Goal: Answer question/provide support

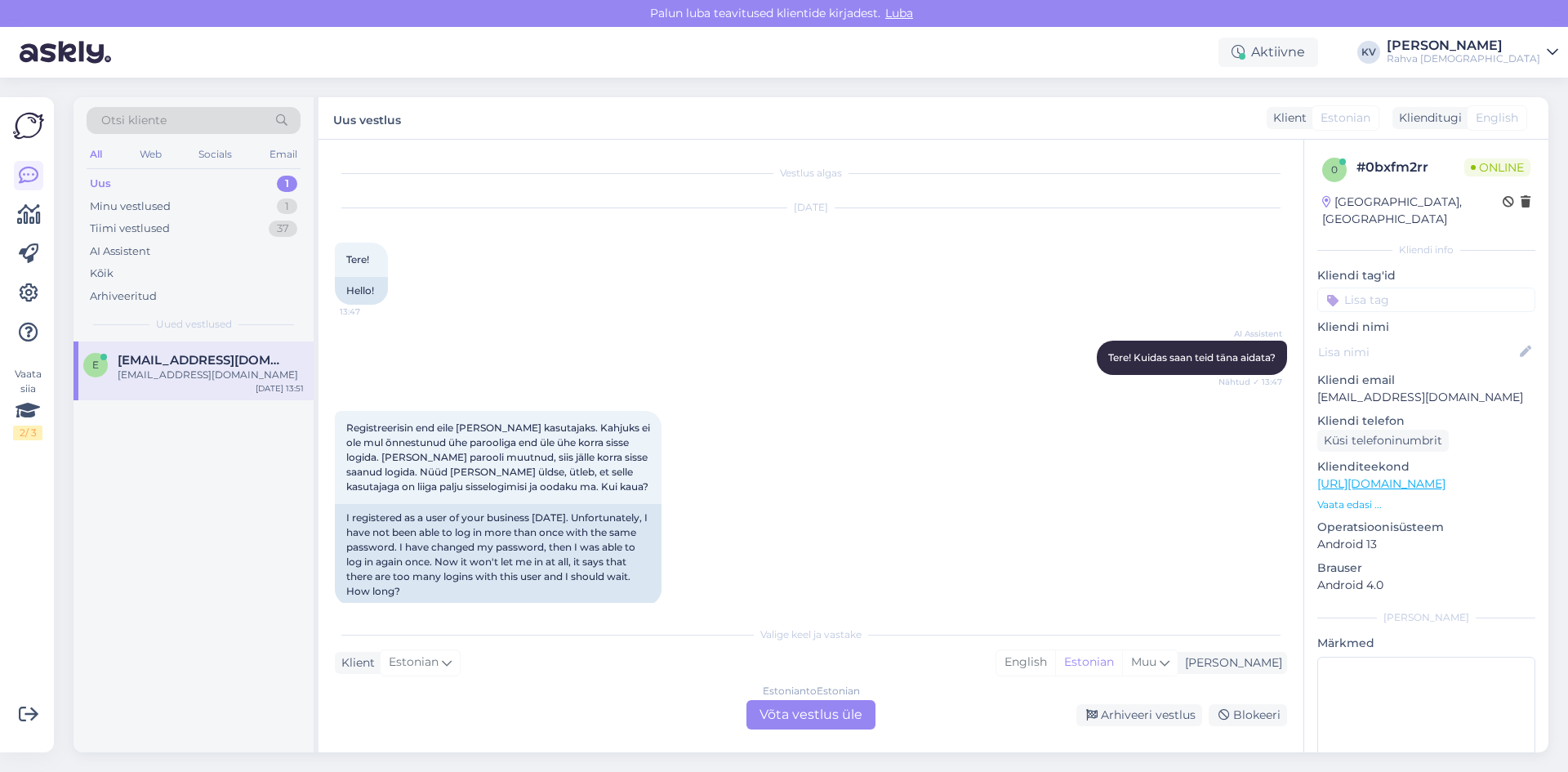
scroll to position [203, 0]
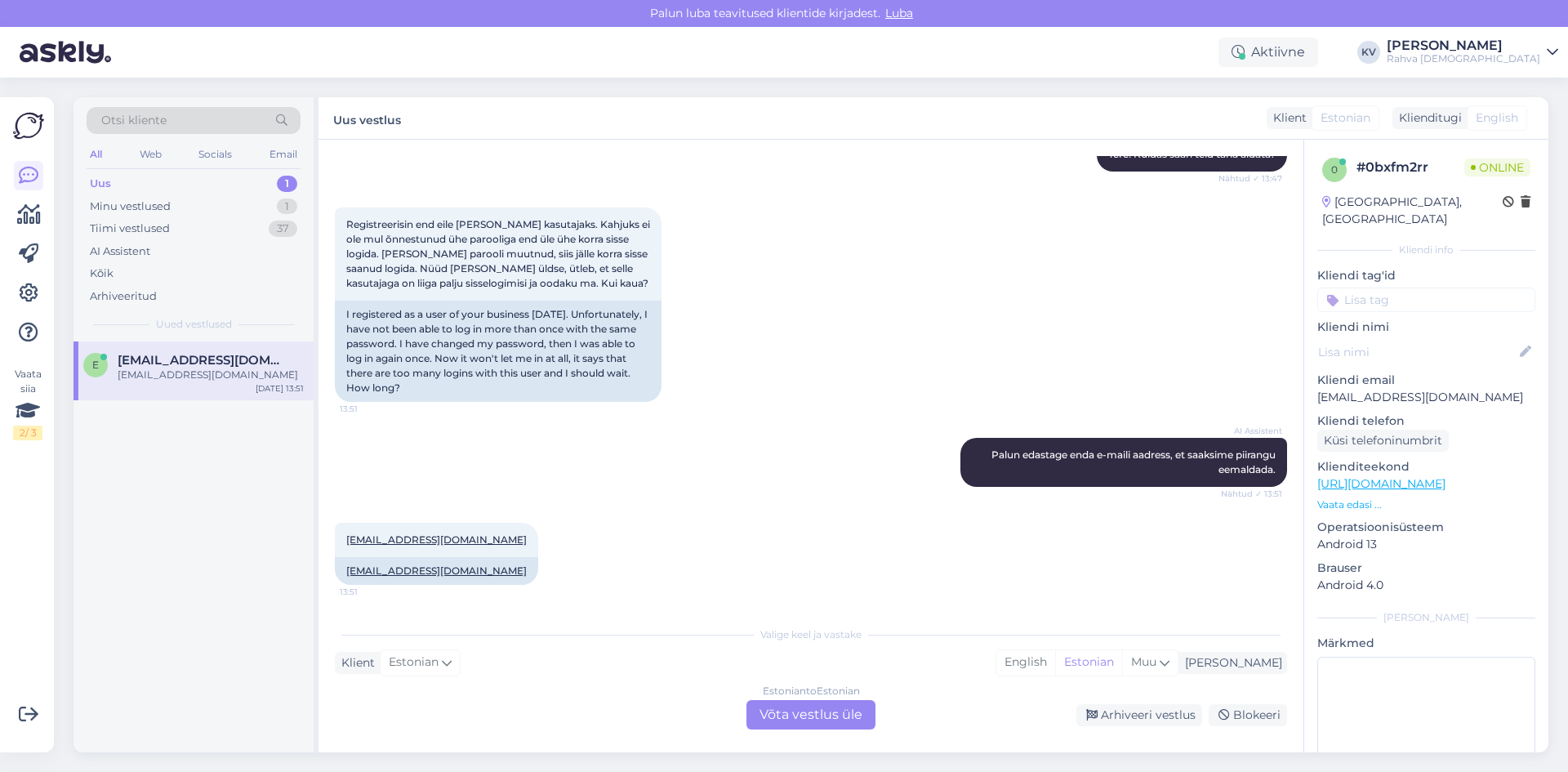
click at [1398, 389] on p "[EMAIL_ADDRESS][DOMAIN_NAME]" at bounding box center [1426, 398] width 218 height 17
copy p "[EMAIL_ADDRESS][DOMAIN_NAME]"
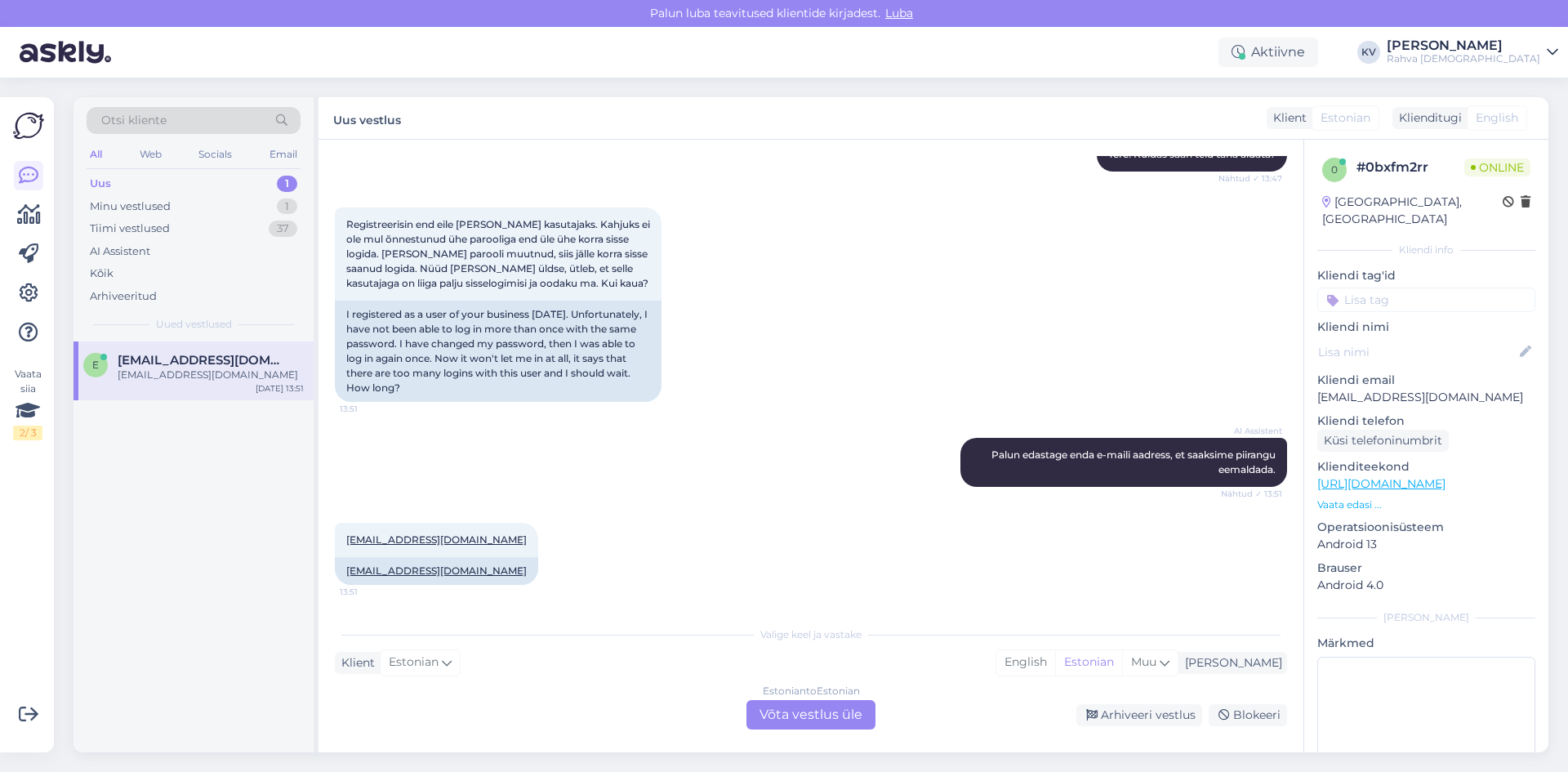
click at [820, 731] on div "Vestlus algas [DATE] Tere! 13:47 Hello! AI Assistent Tere! Kuidas saan teid [PE…" at bounding box center [811, 446] width 985 height 613
click at [821, 721] on div "Estonian to Estonian Võta vestlus üle" at bounding box center [811, 715] width 129 height 29
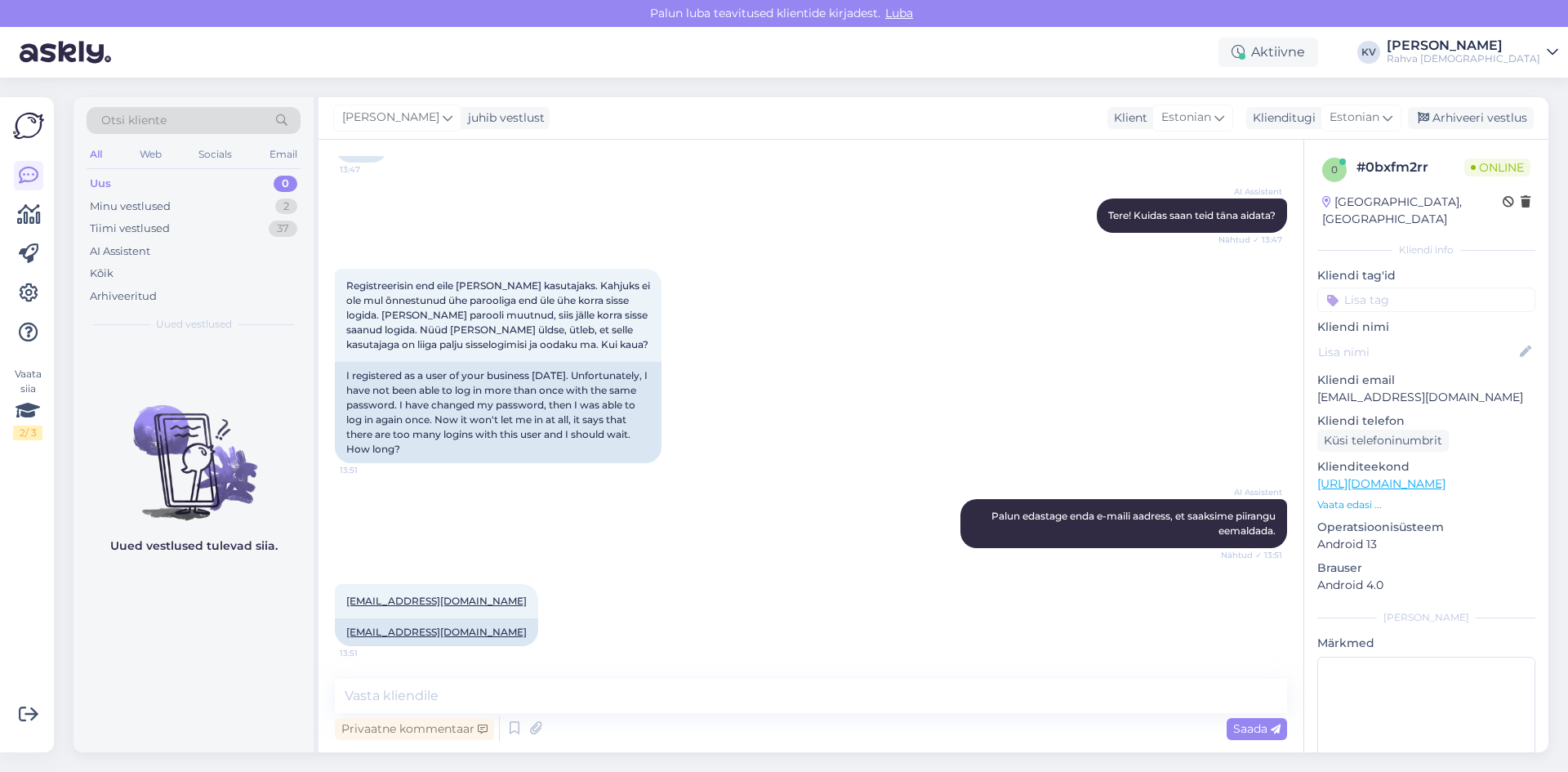
click at [571, 724] on div "Privaatne kommentaar Saada" at bounding box center [811, 728] width 952 height 31
click at [575, 700] on textarea at bounding box center [811, 696] width 952 height 34
type textarea "Kas te registreerisite konto äriisikuna?"
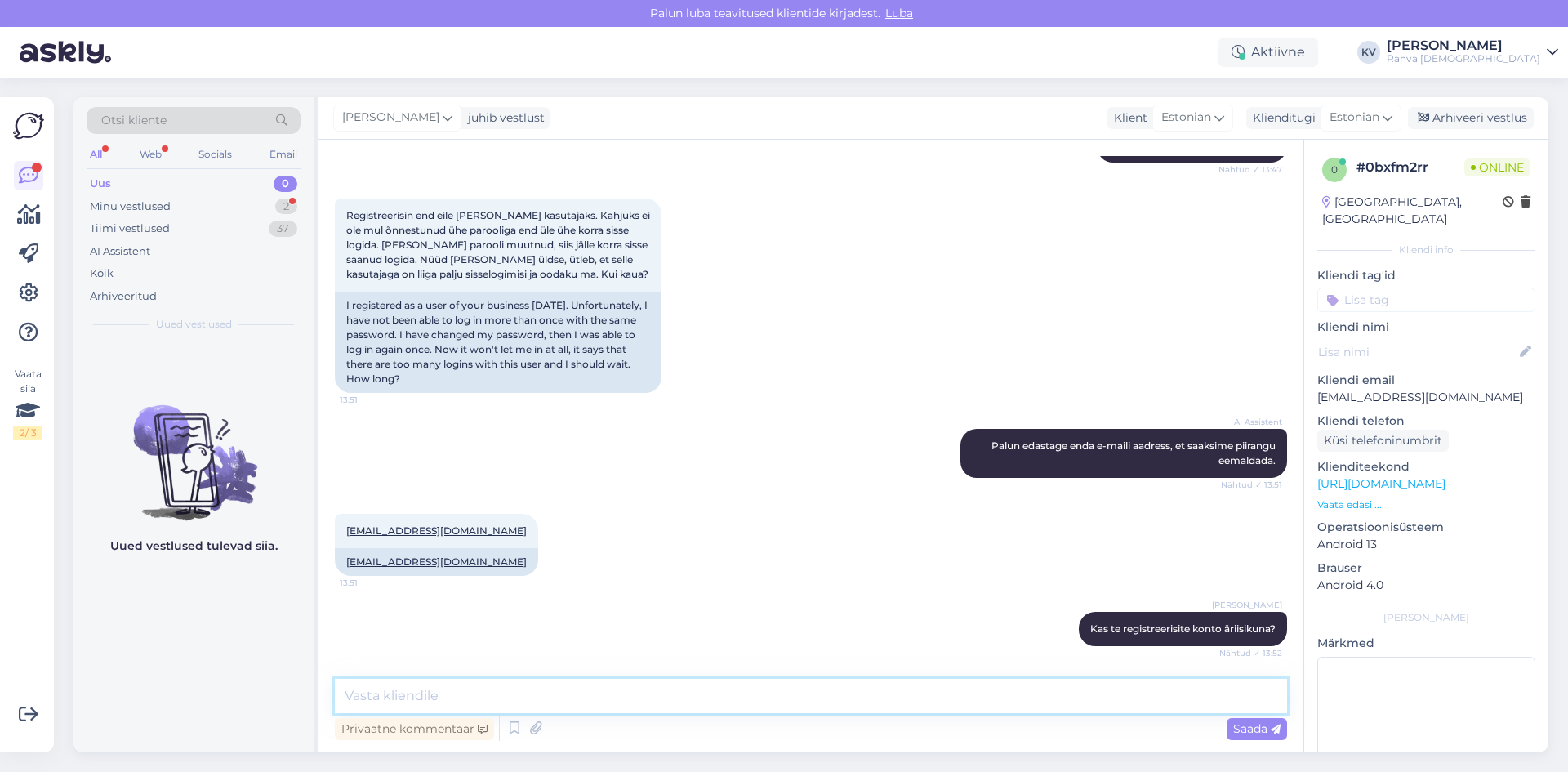
scroll to position [283, 0]
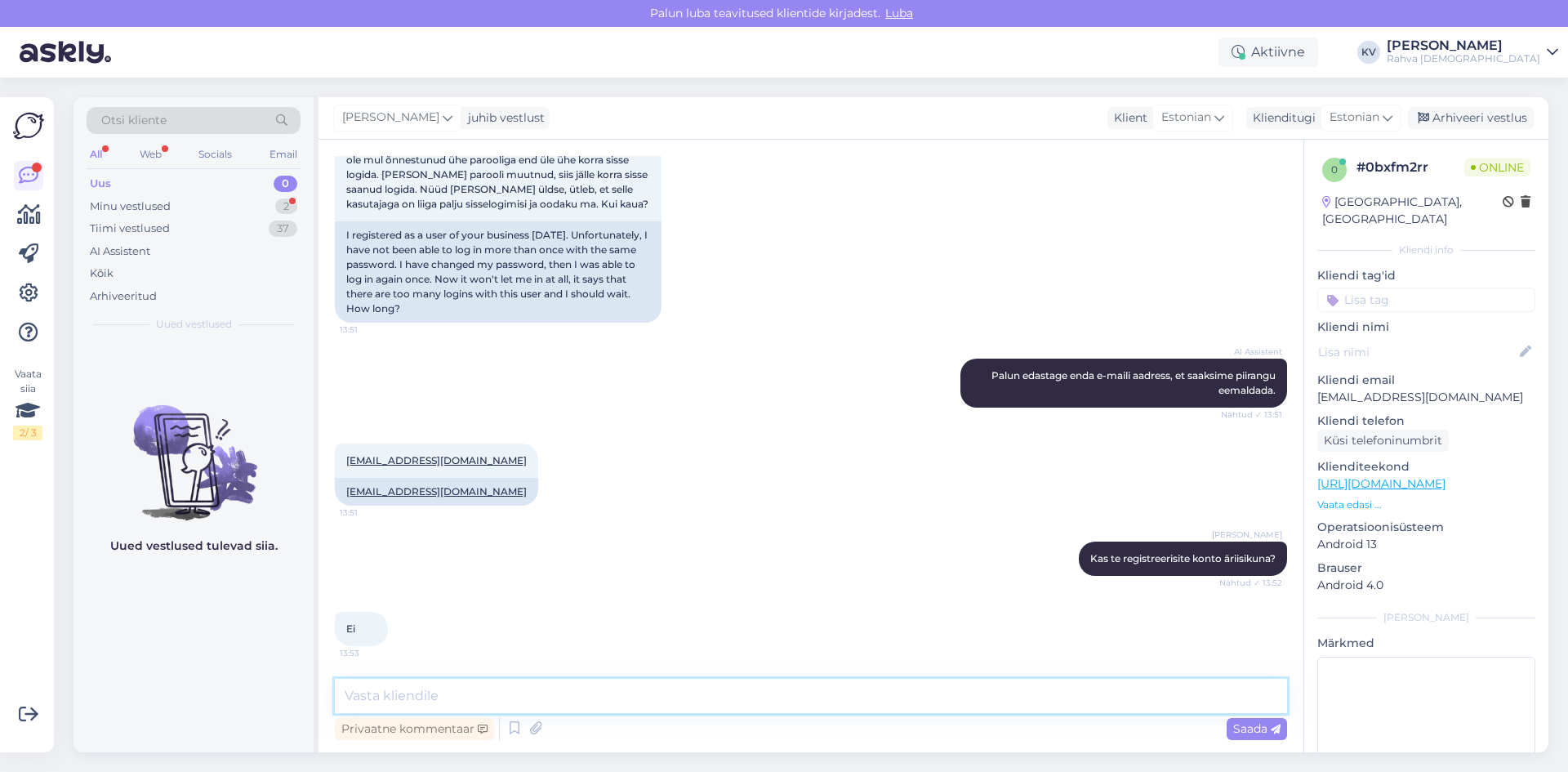
click at [448, 693] on textarea at bounding box center [811, 696] width 952 height 34
click at [452, 697] on textarea at bounding box center [811, 696] width 952 height 34
type textarea "K"
type textarea "Meil on kõik kliendikontod seotud isikukoodiga. Kuidas on teie isikukood?"
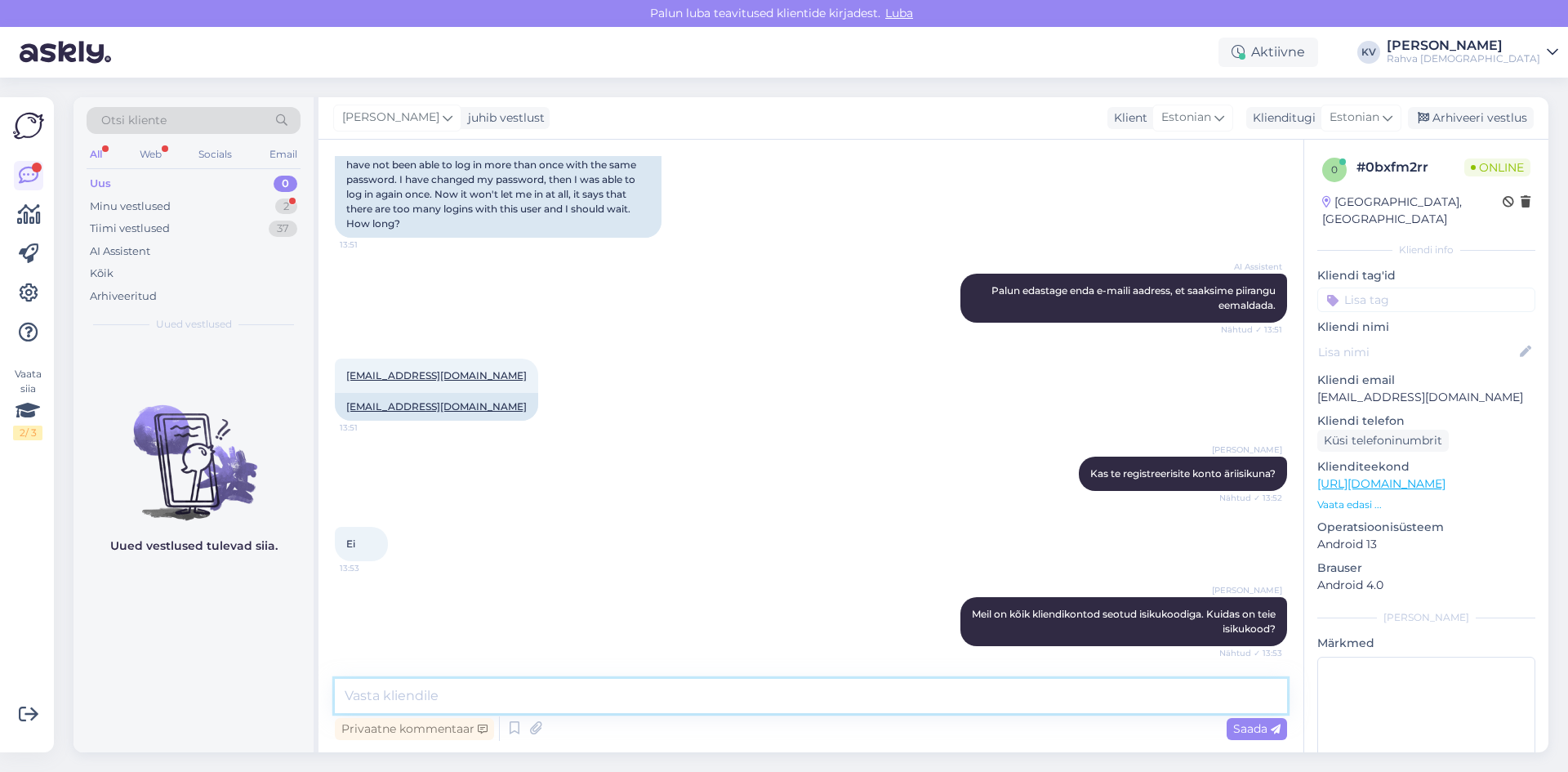
scroll to position [438, 0]
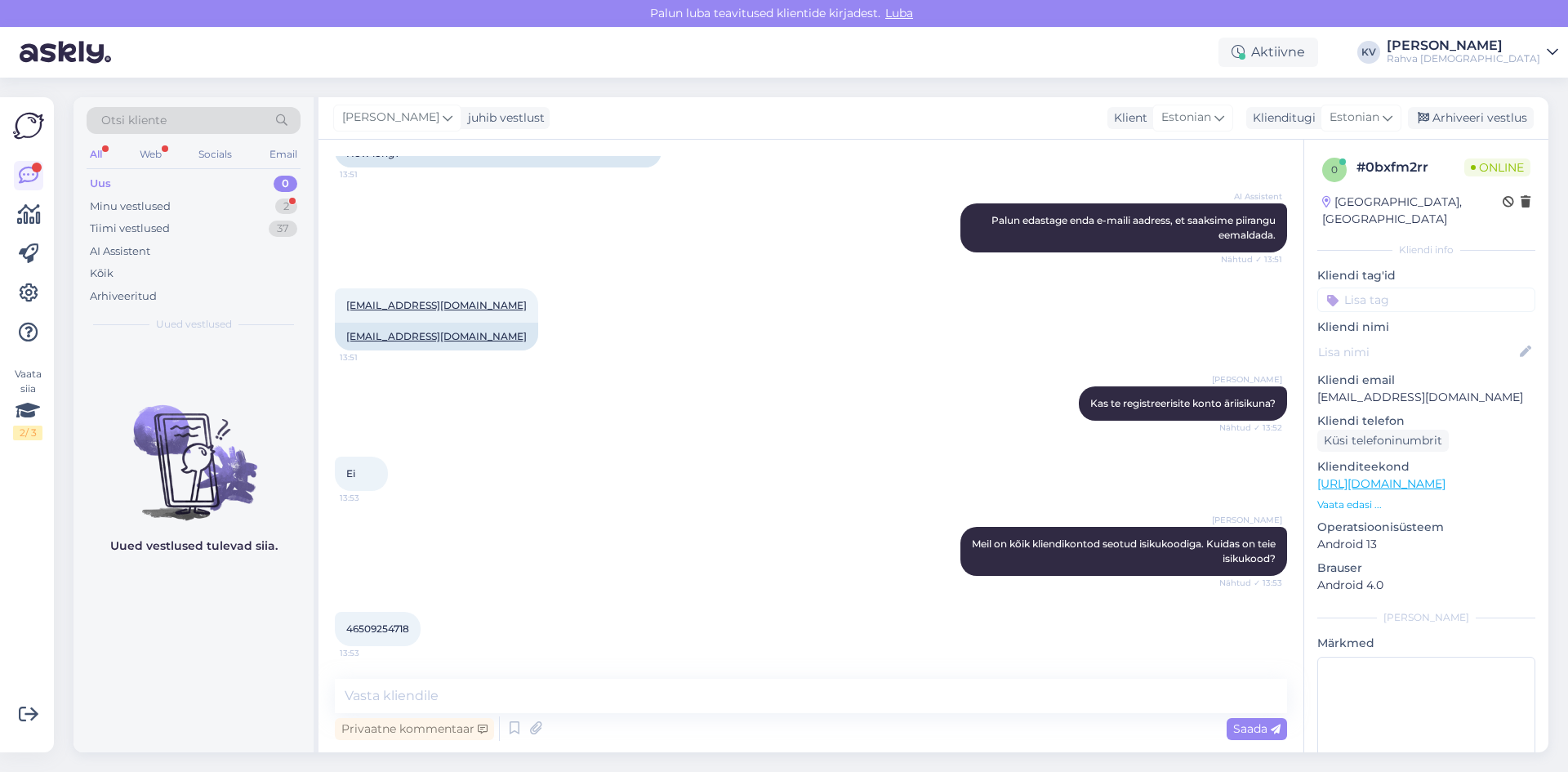
click at [377, 626] on span "46509254718" at bounding box center [377, 628] width 63 height 12
copy div "46509254718 13:53"
click at [1364, 389] on p "[EMAIL_ADDRESS][DOMAIN_NAME]" at bounding box center [1426, 398] width 218 height 17
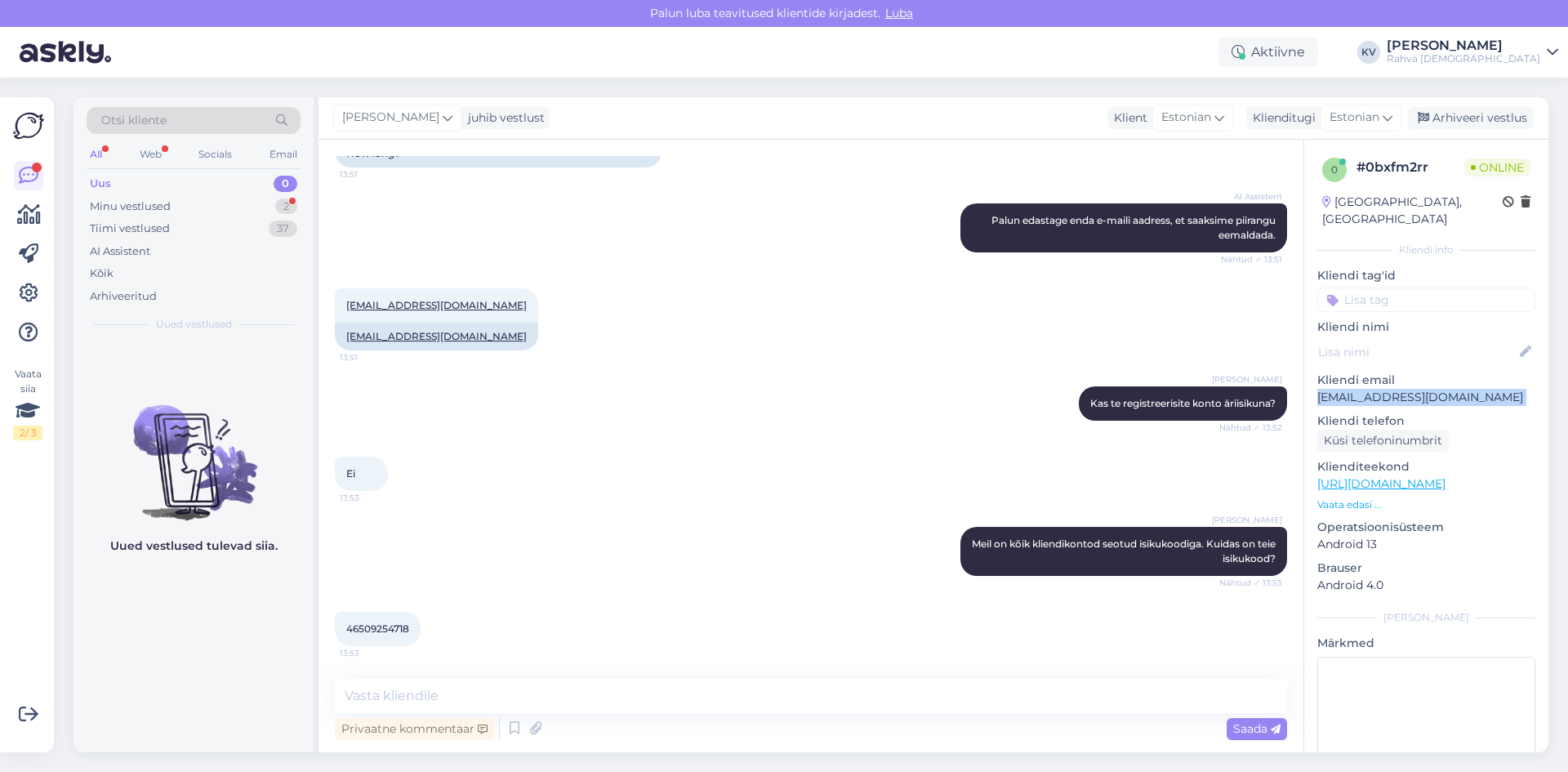
click at [1364, 389] on p "[EMAIL_ADDRESS][DOMAIN_NAME]" at bounding box center [1426, 398] width 218 height 17
copy p "[EMAIL_ADDRESS][DOMAIN_NAME]"
click at [385, 633] on span "46509254718" at bounding box center [377, 628] width 63 height 12
copy div "46509254718 13:53"
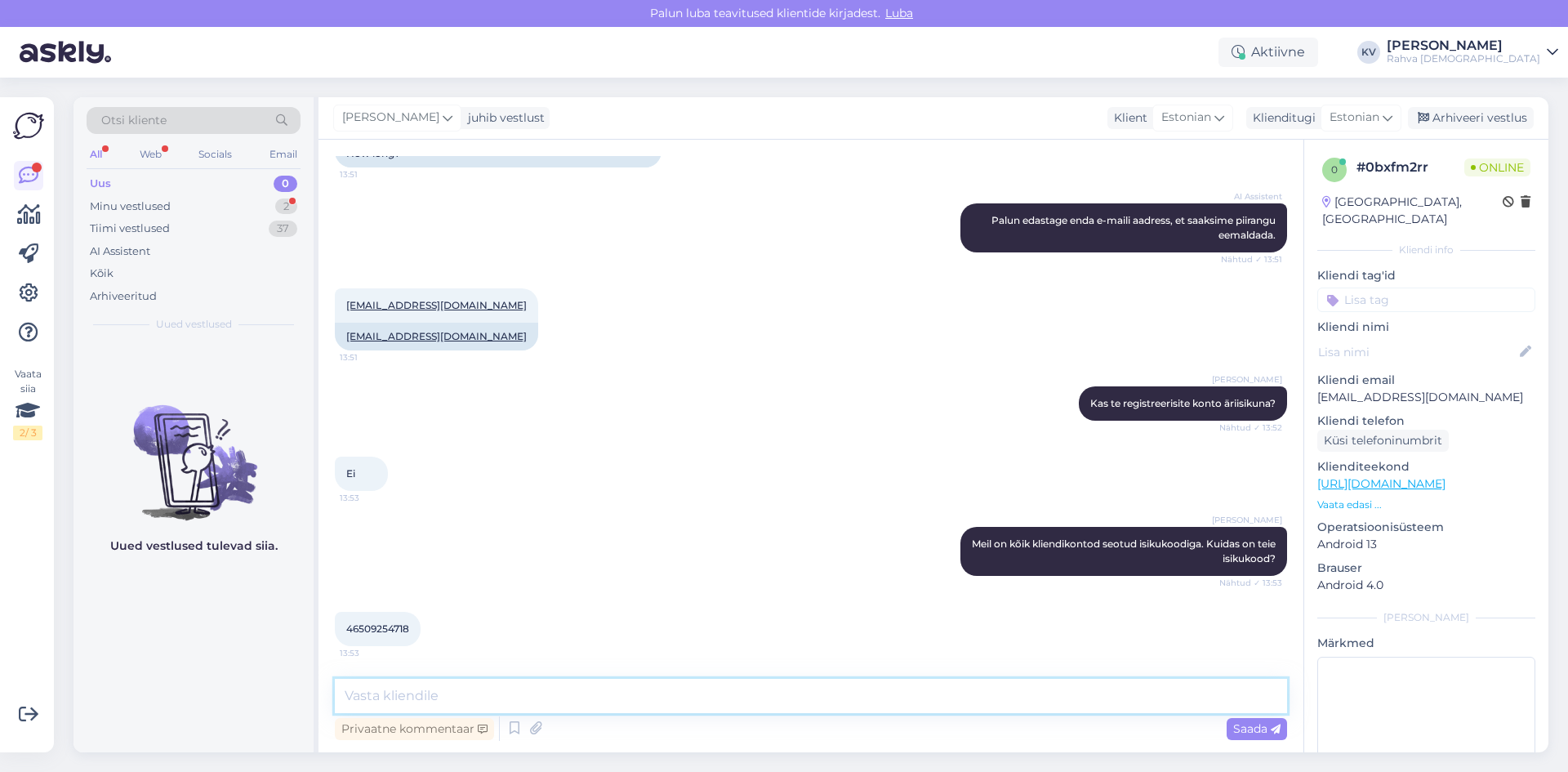
click at [469, 692] on textarea at bounding box center [811, 696] width 952 height 34
click at [1415, 389] on p "[EMAIL_ADDRESS][DOMAIN_NAME]" at bounding box center [1426, 398] width 218 height 17
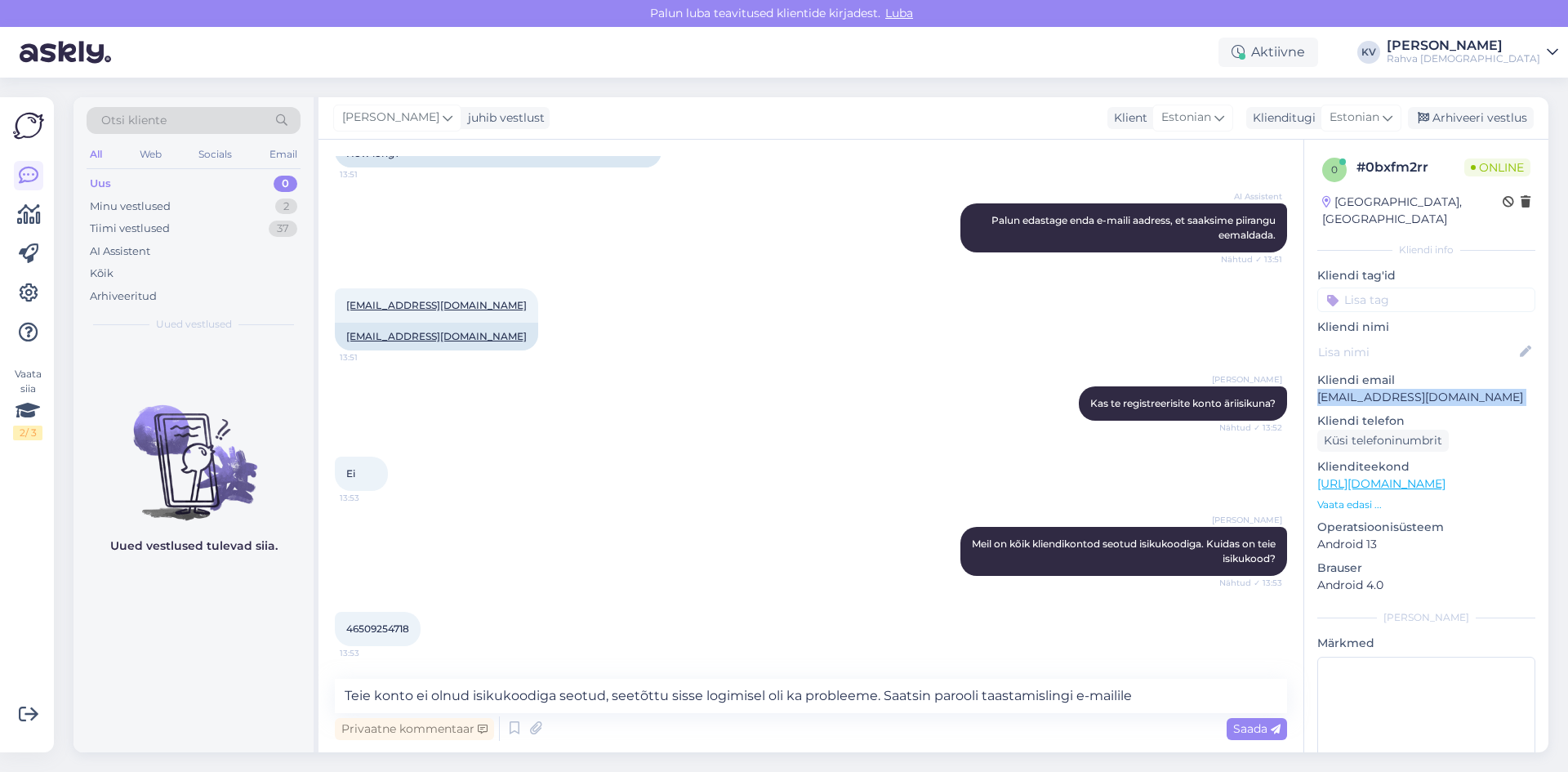
click at [1415, 389] on p "[EMAIL_ADDRESS][DOMAIN_NAME]" at bounding box center [1426, 398] width 218 height 17
copy p "[EMAIL_ADDRESS][DOMAIN_NAME]"
click at [1197, 692] on textarea "Teie konto ei olnud isikukoodiga seotud, seetõttu sisse logimisel oli ka proble…" at bounding box center [811, 696] width 952 height 34
paste textarea "[EMAIL_ADDRESS][DOMAIN_NAME]"
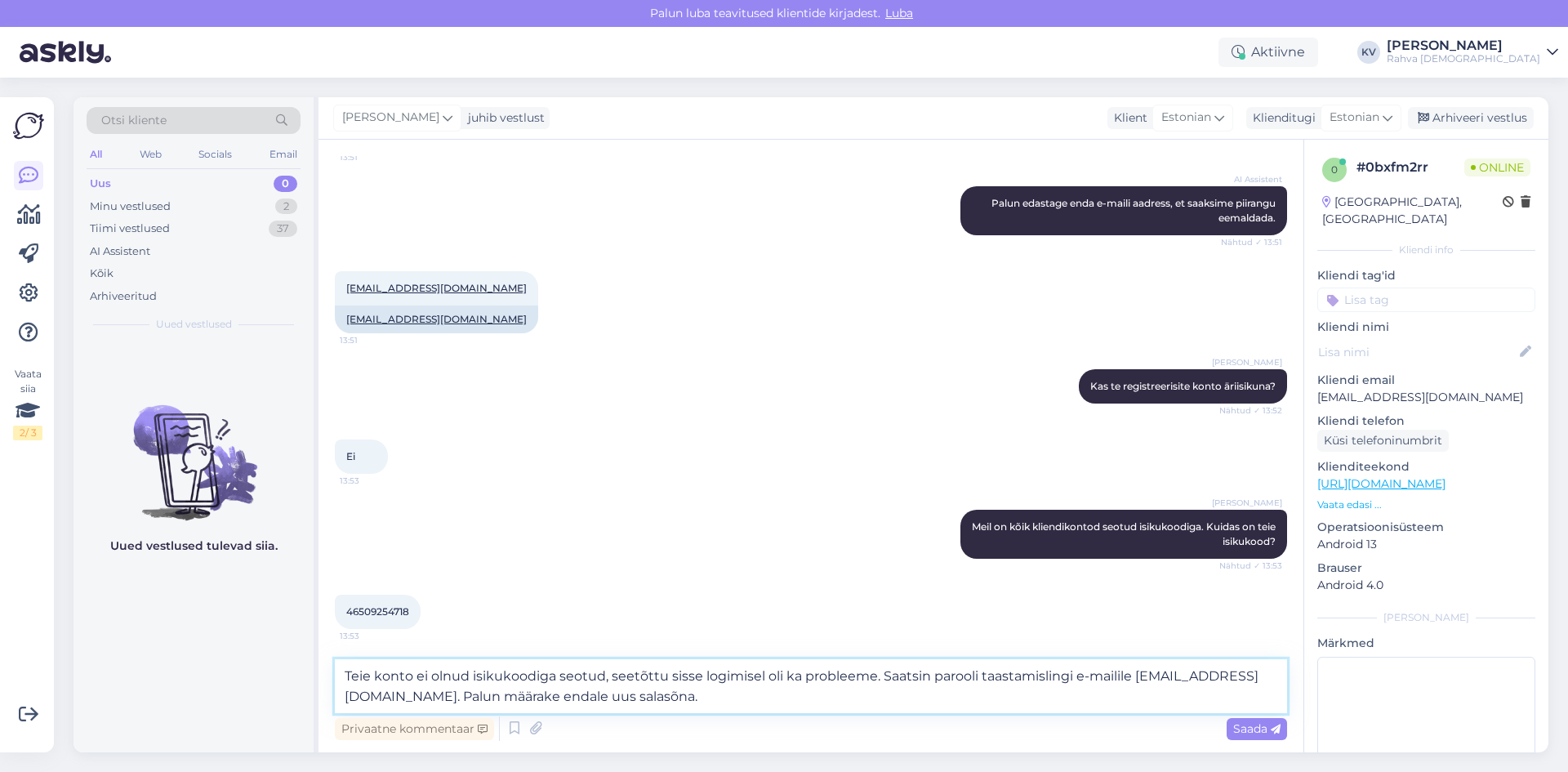
type textarea "Teie konto ei olnud isikukoodiga seotud, seetõttu sisse logimisel oli ka proble…"
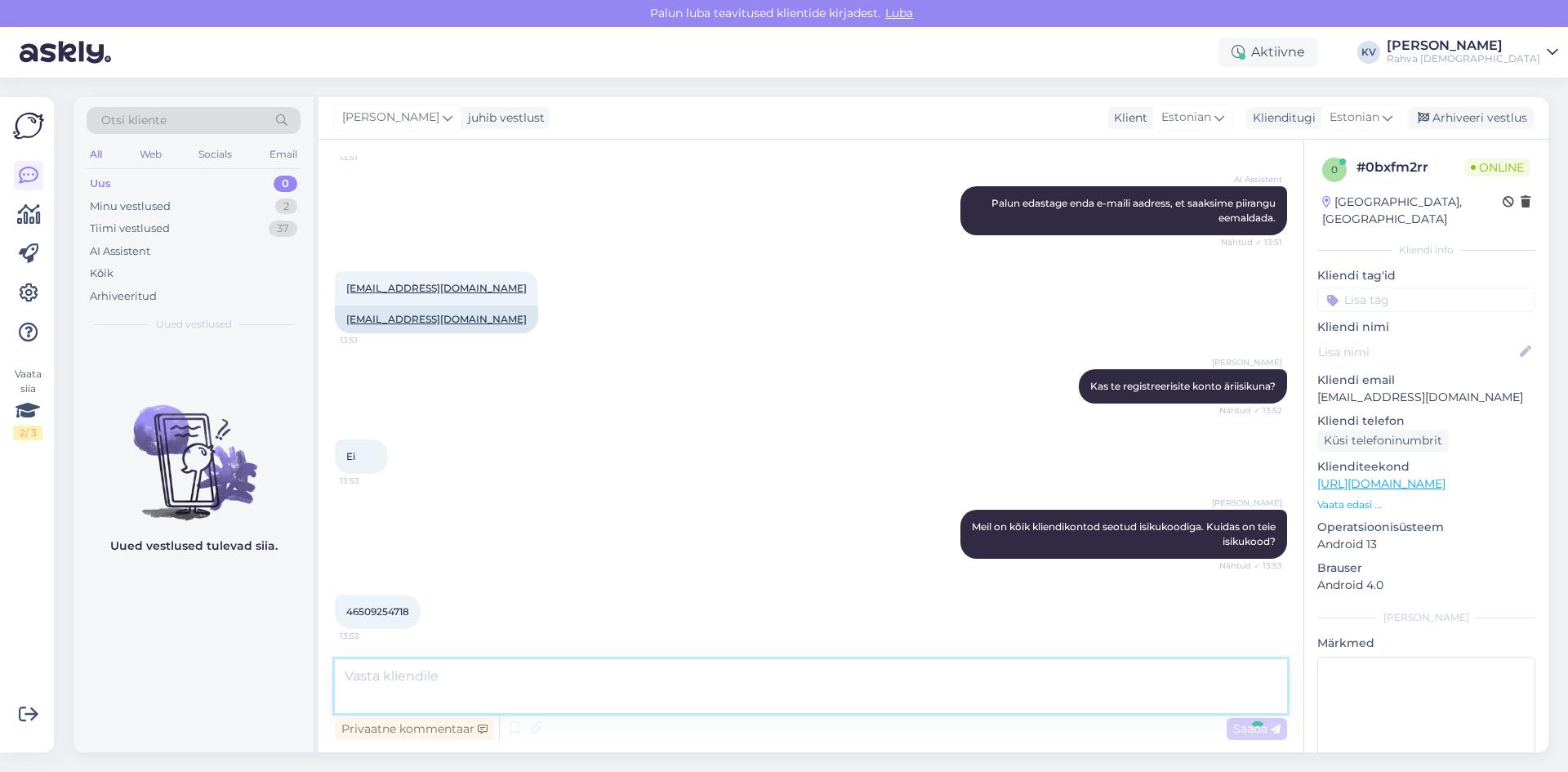
scroll to position [552, 0]
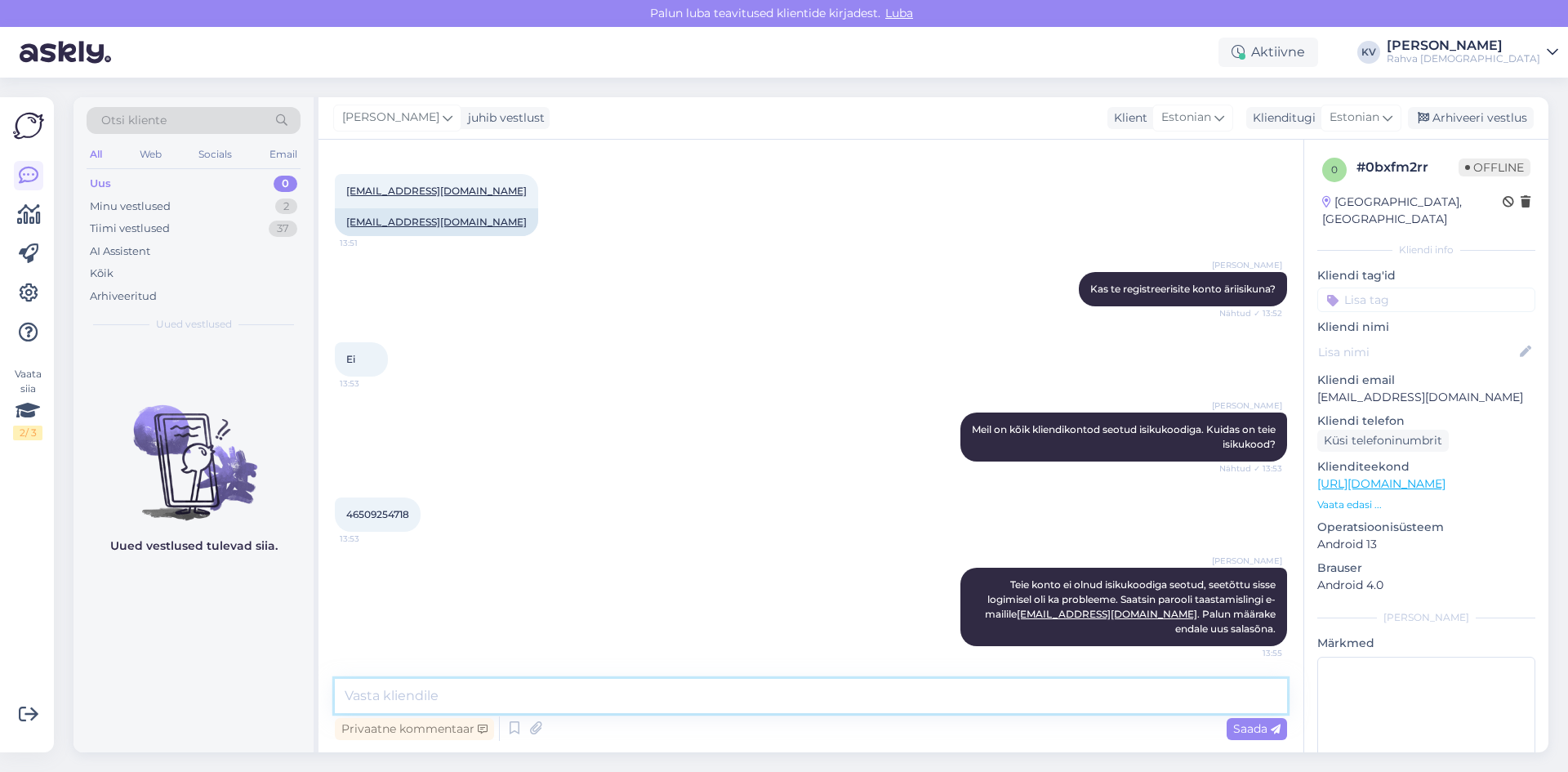
click at [652, 699] on textarea at bounding box center [811, 696] width 952 height 34
type textarea "Õ"
type textarea "Äpis saate samuti siis sama e-maili ja salasõnaga sisse logida."
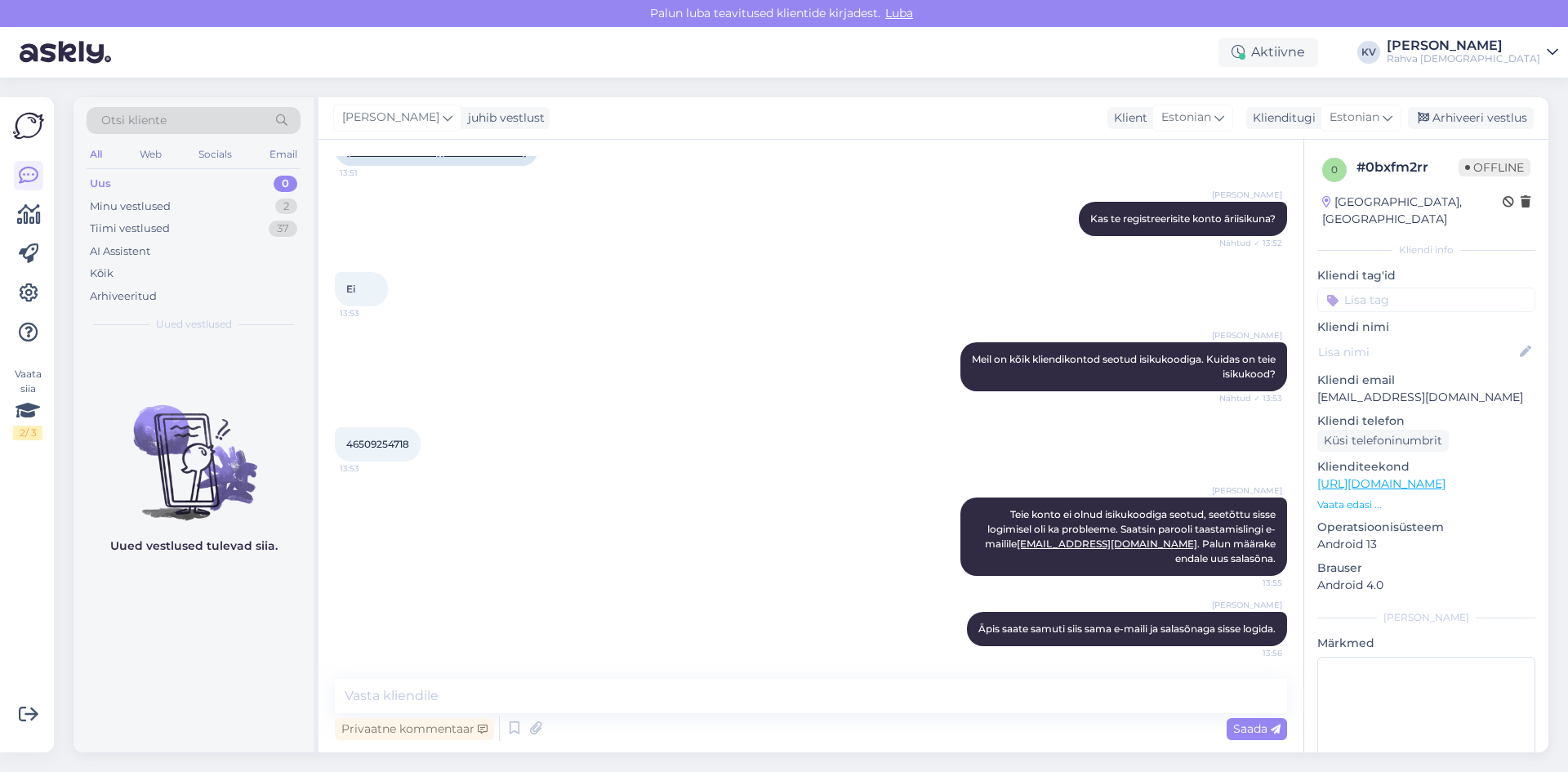
click at [1463, 287] on input at bounding box center [1426, 300] width 218 height 25
type input "Veeb - sisse"
click at [1434, 335] on div "Veeb - sisselogimise probleem" at bounding box center [1426, 344] width 147 height 17
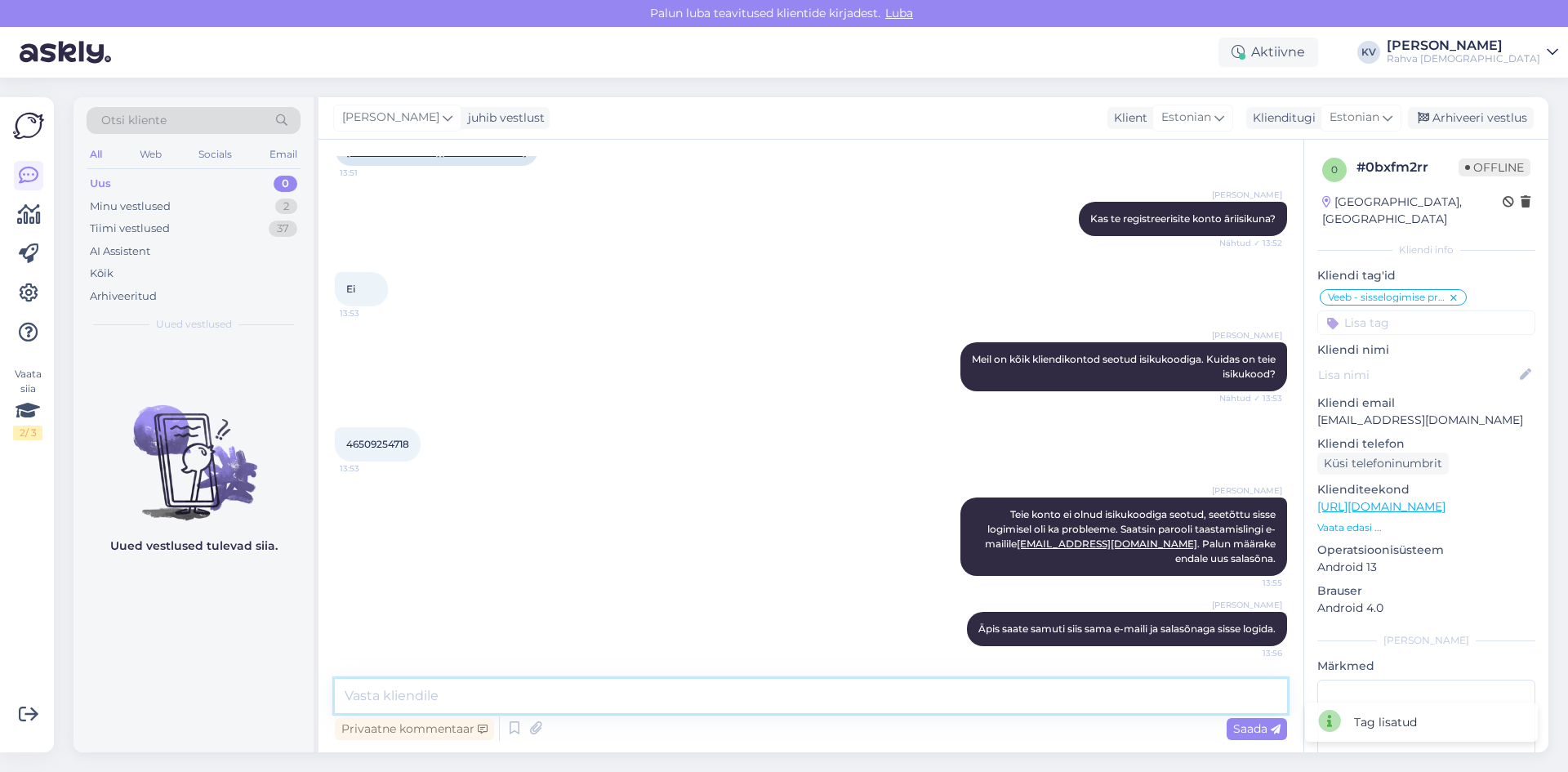
click at [637, 693] on textarea at bounding box center [811, 696] width 952 height 34
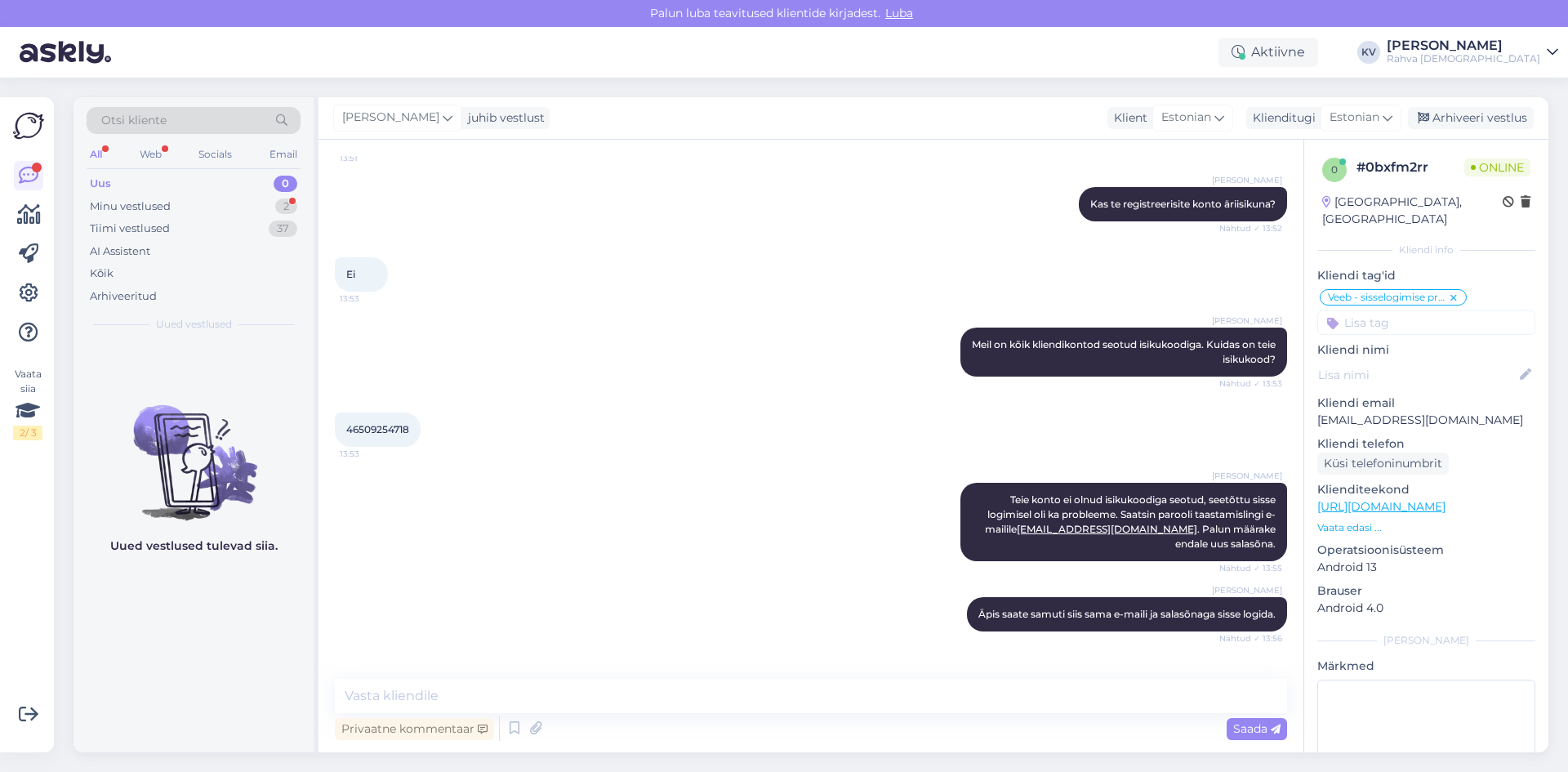
scroll to position [707, 0]
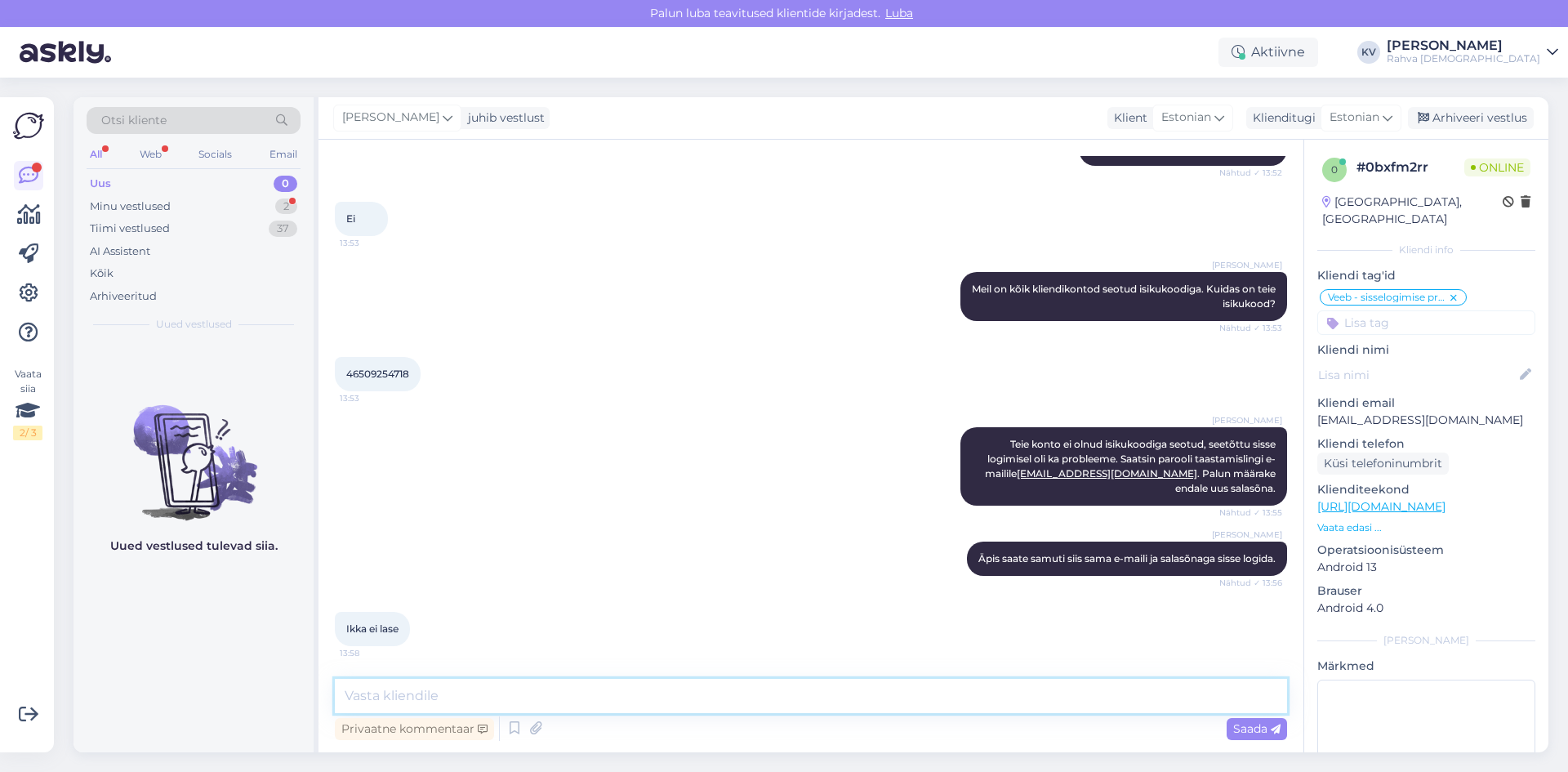
click at [477, 700] on textarea at bounding box center [811, 696] width 952 height 34
type textarea "Kas saate veateate?"
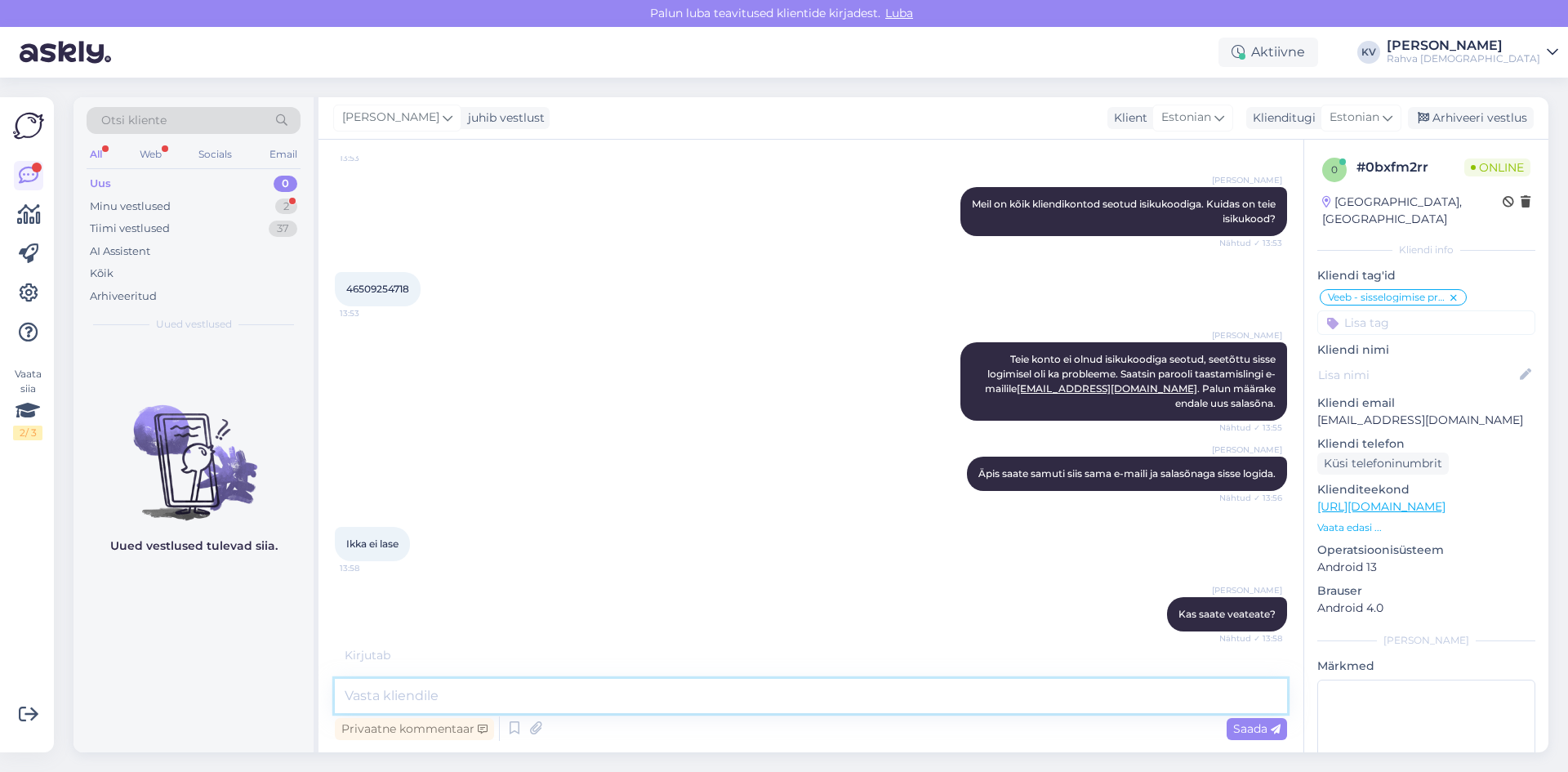
scroll to position [865, 0]
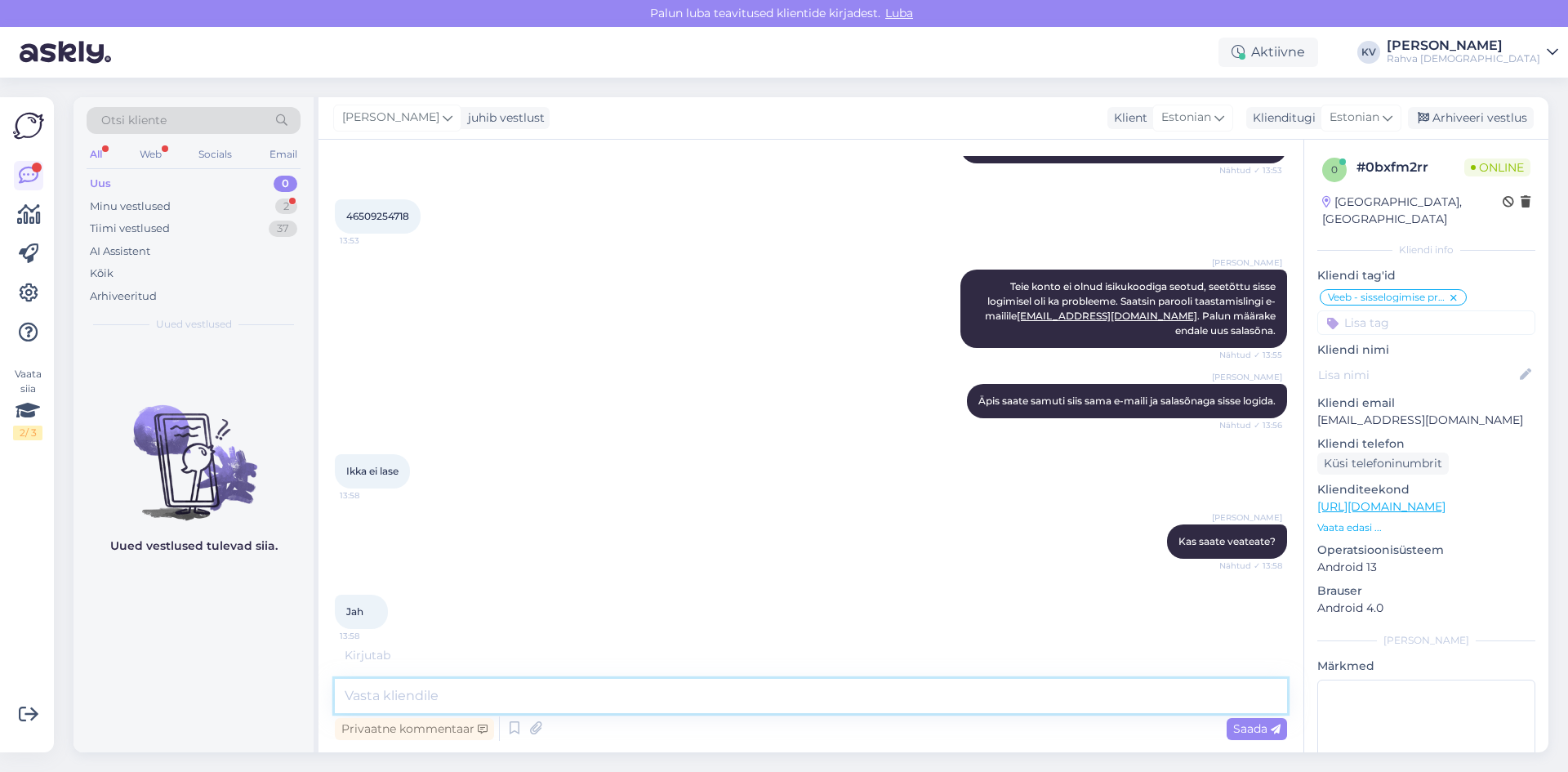
click at [446, 685] on textarea at bounding box center [811, 696] width 952 height 34
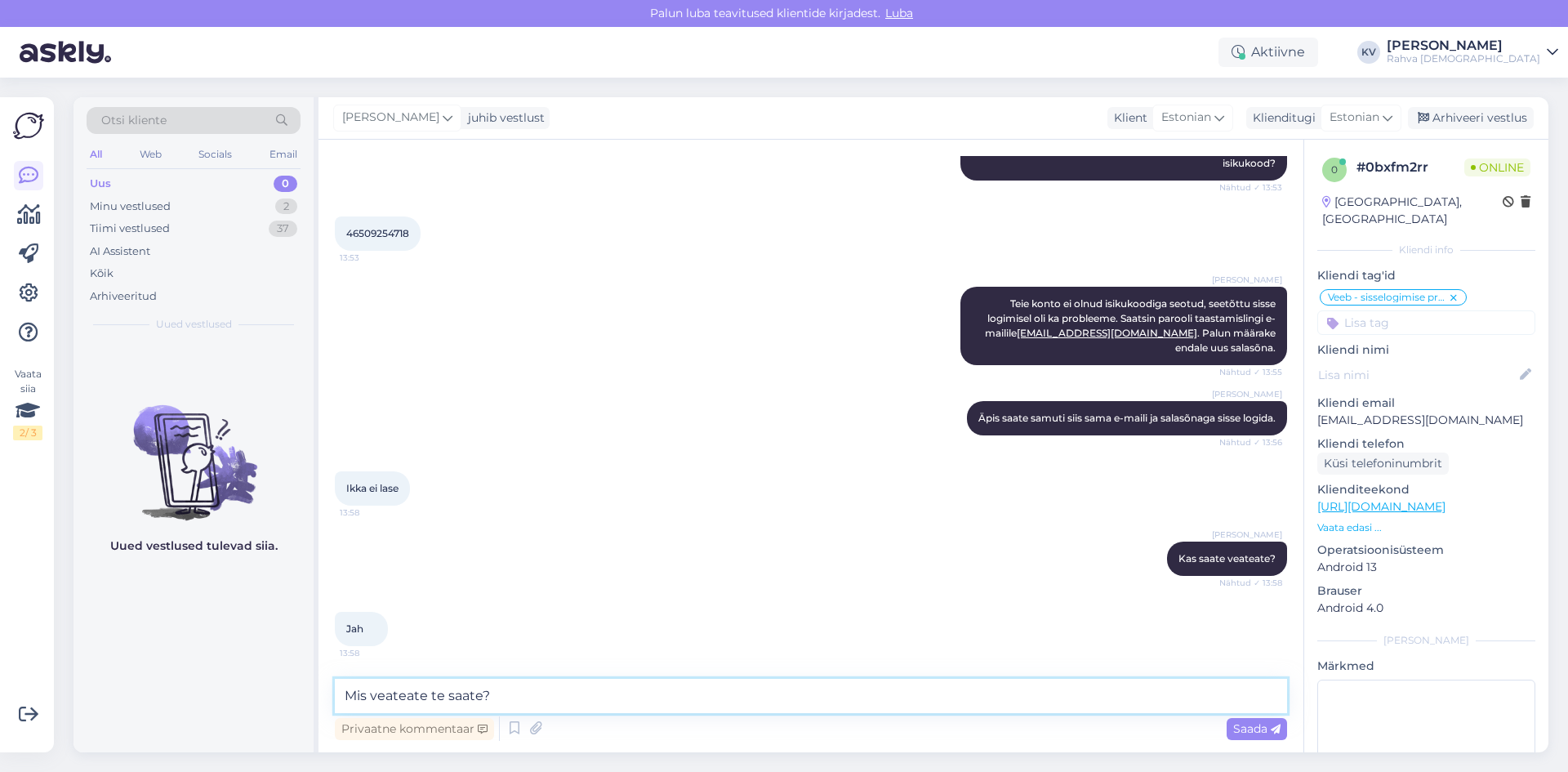
type textarea "Mis veateate te saate?"
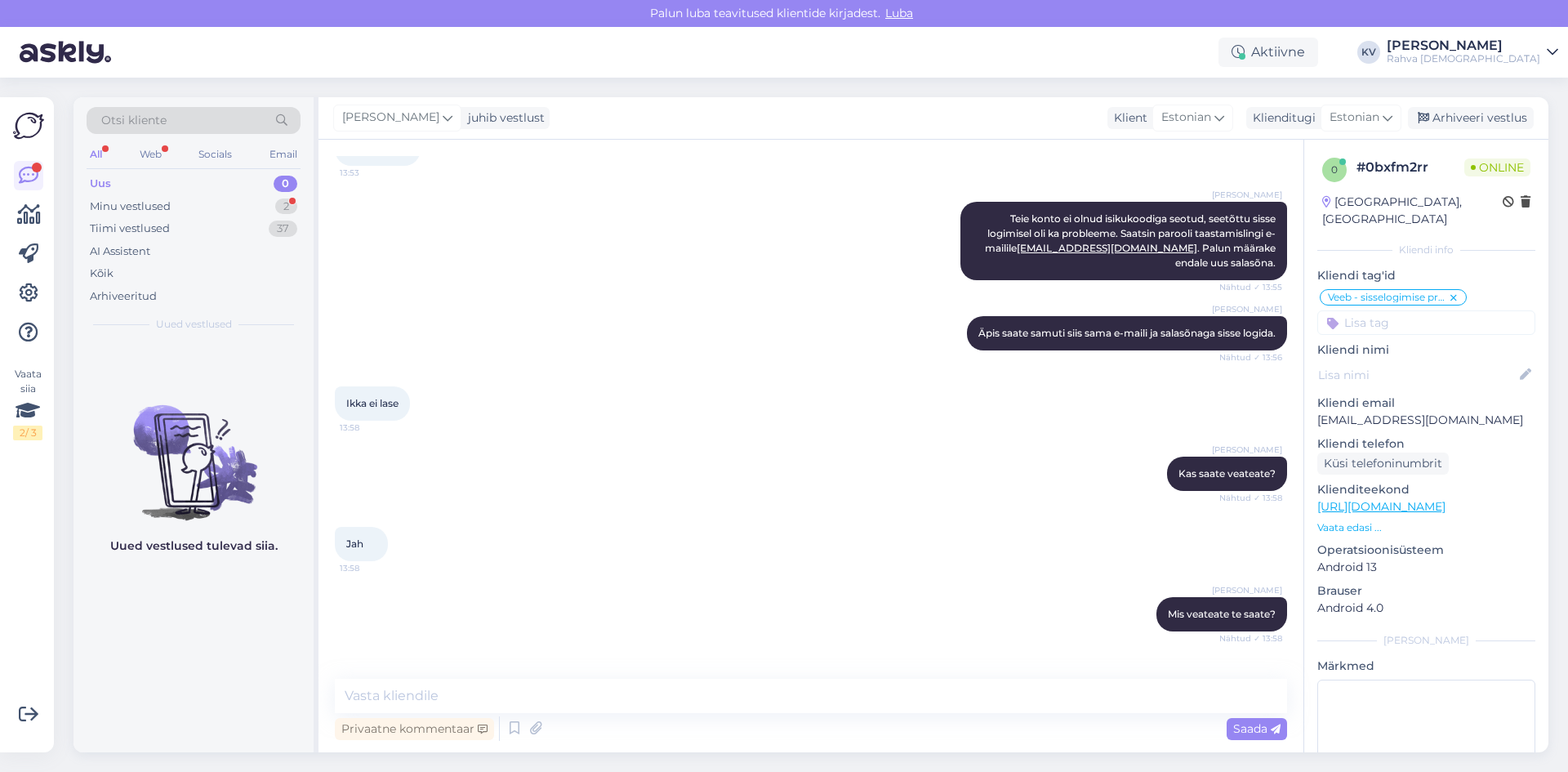
scroll to position [989, 0]
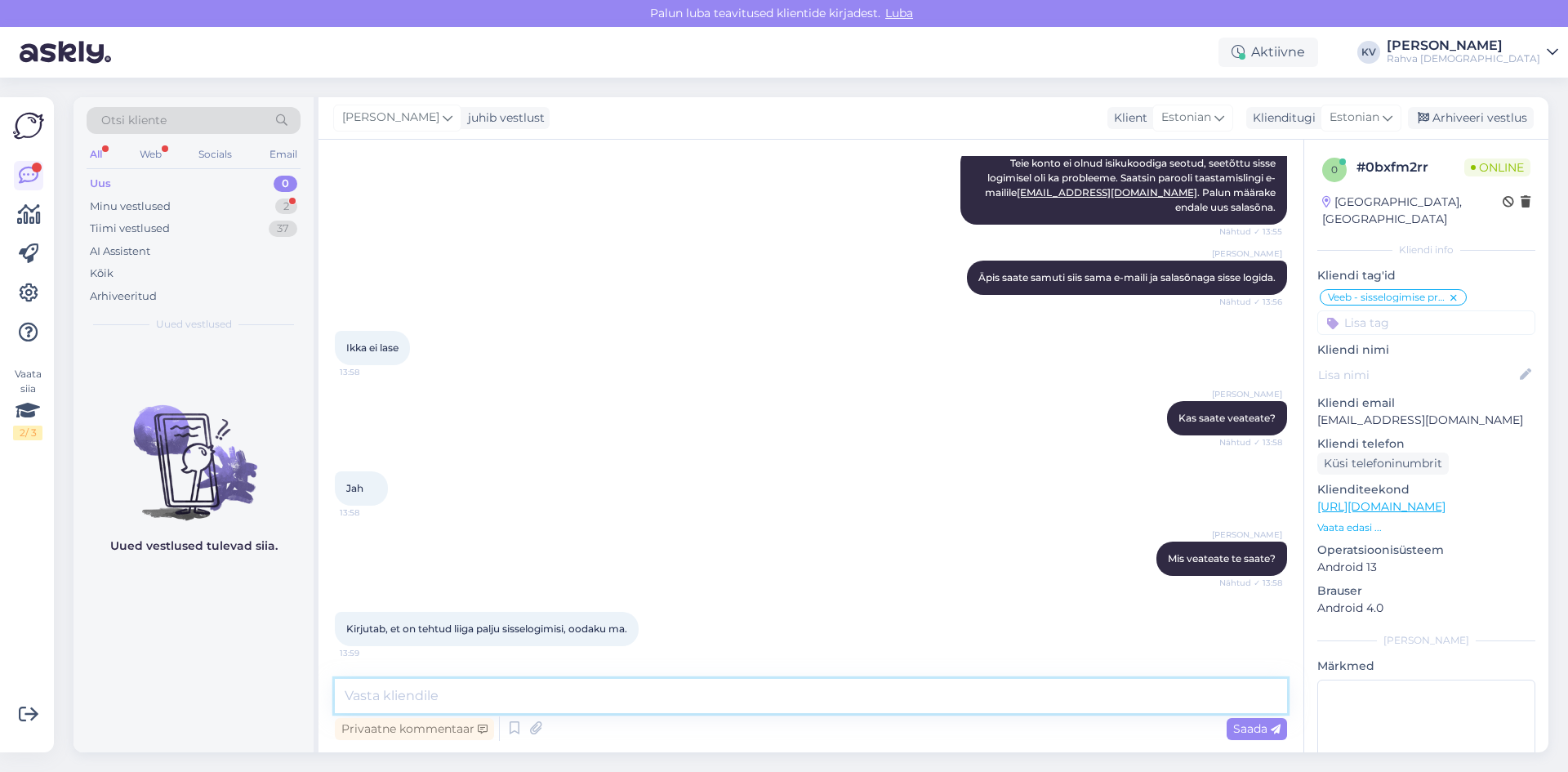
click at [458, 707] on textarea at bounding box center [811, 696] width 952 height 34
click at [462, 691] on textarea at bounding box center [811, 696] width 952 height 34
type textarea "Proovige nüüd uuesti."
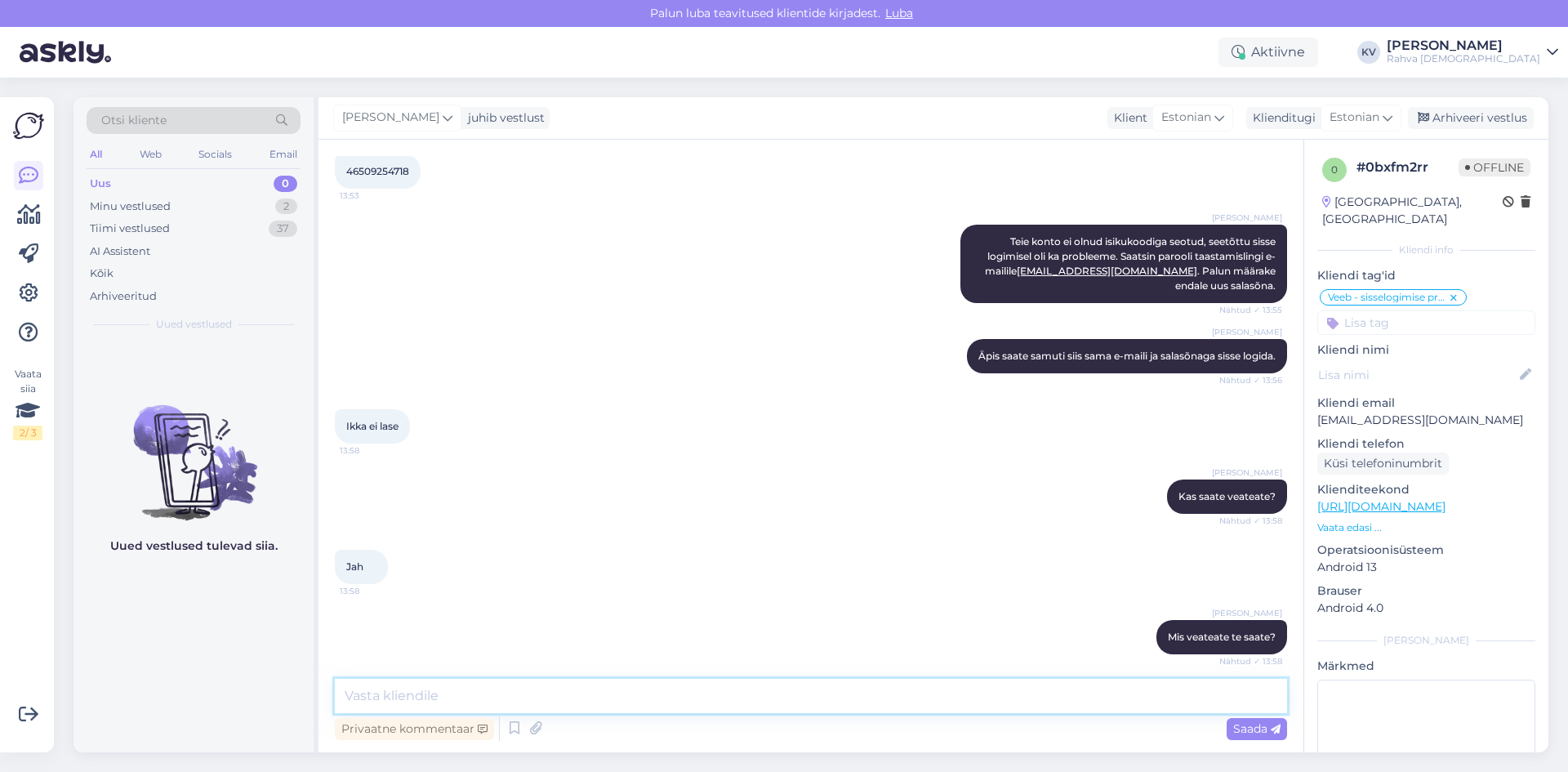
scroll to position [1059, 0]
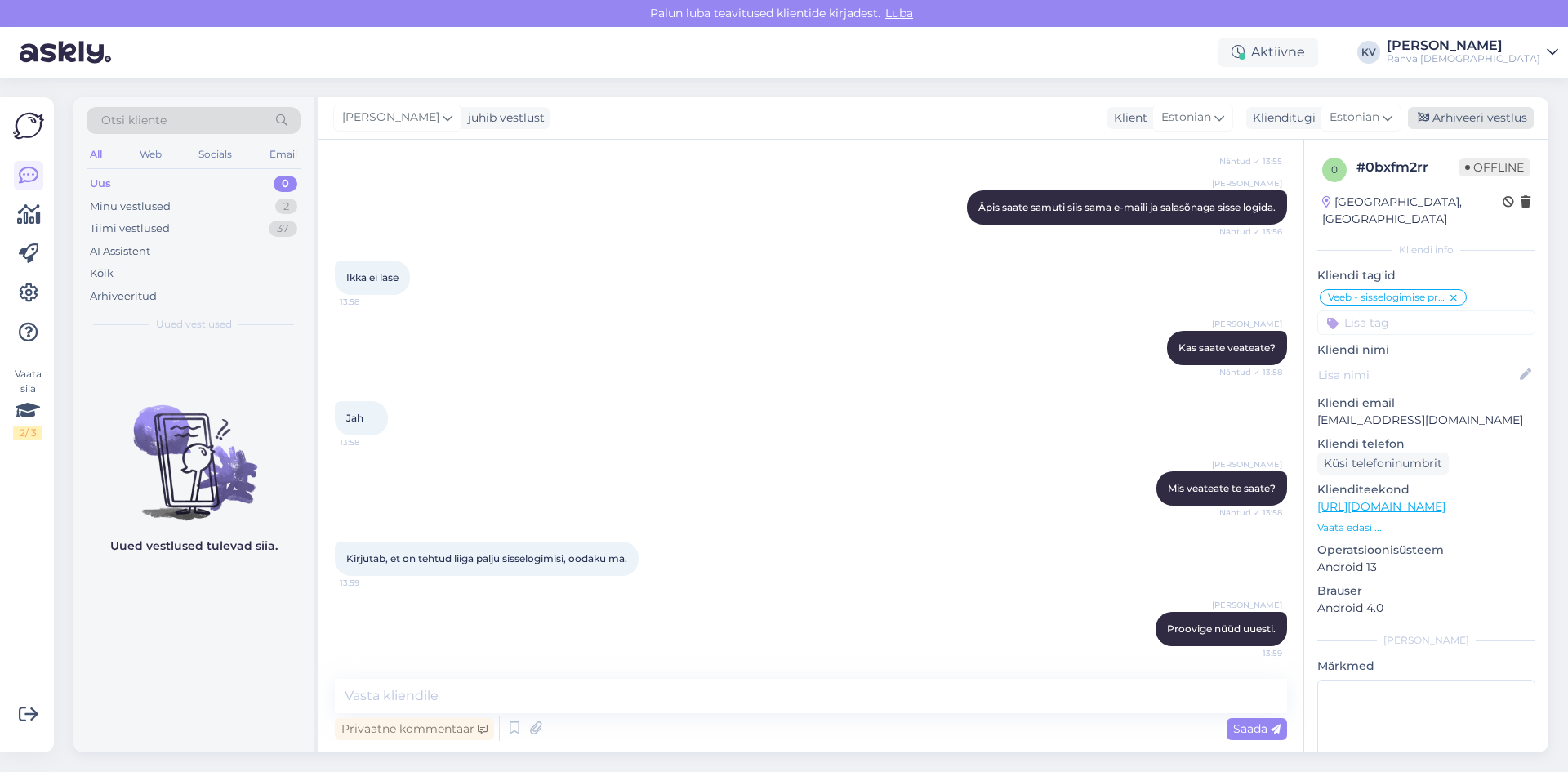
click at [1483, 120] on div "Arhiveeri vestlus" at bounding box center [1471, 118] width 126 height 22
